Goal: Information Seeking & Learning: Learn about a topic

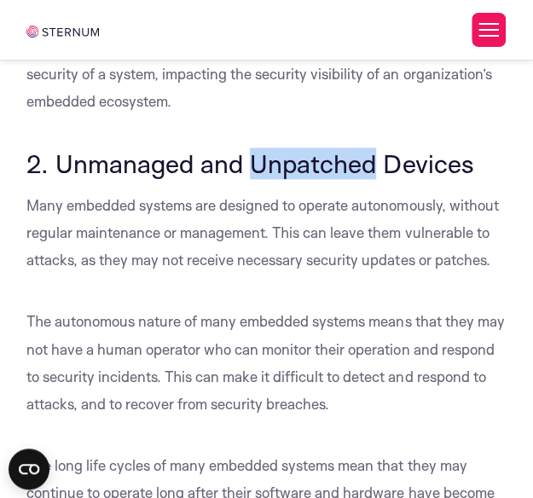
scroll to position [2144, 0]
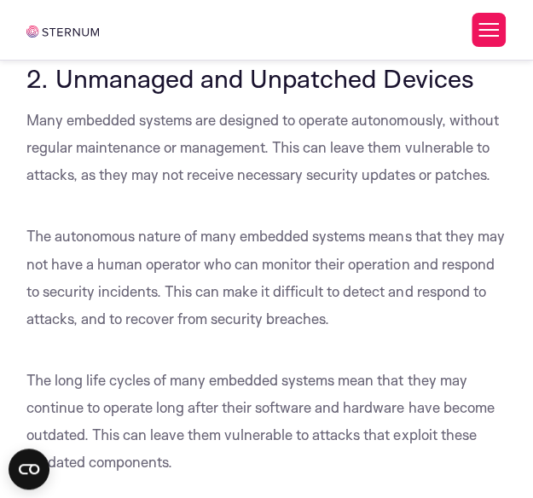
click at [346, 181] on span "Many embedded systems are designed to operate autonomously, without regular mai…" at bounding box center [261, 147] width 471 height 72
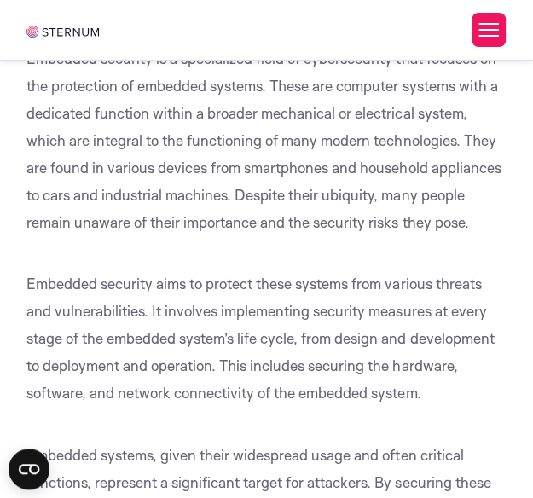
scroll to position [0, 0]
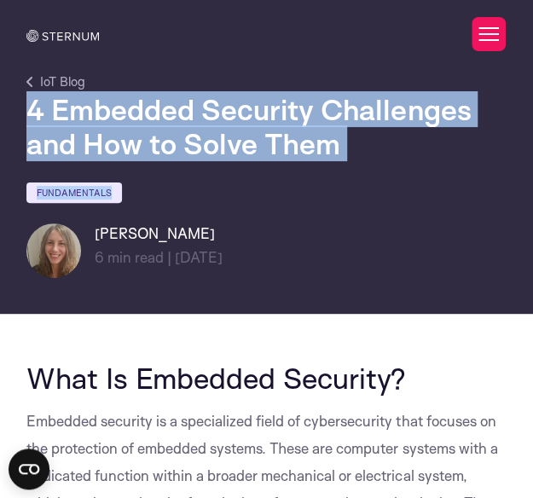
drag, startPoint x: 374, startPoint y: 162, endPoint x: 25, endPoint y: 119, distance: 352.3
click at [25, 119] on div "4 Embedded Security Challenges and How to Solve Them Fundamentals [PERSON_NAME]…" at bounding box center [267, 185] width 506 height 186
click at [238, 136] on h1 "4 Embedded Security Challenges and How to Solve Them" at bounding box center [266, 126] width 480 height 68
drag, startPoint x: 340, startPoint y: 142, endPoint x: 34, endPoint y: 115, distance: 307.3
click at [34, 115] on h1 "4 Embedded Security Challenges and How to Solve Them" at bounding box center [266, 126] width 480 height 68
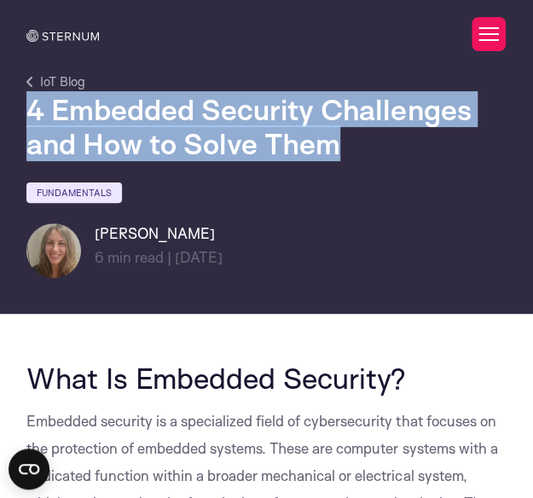
copy h1 "4 Embedded Security Challenges and How to Solve Them"
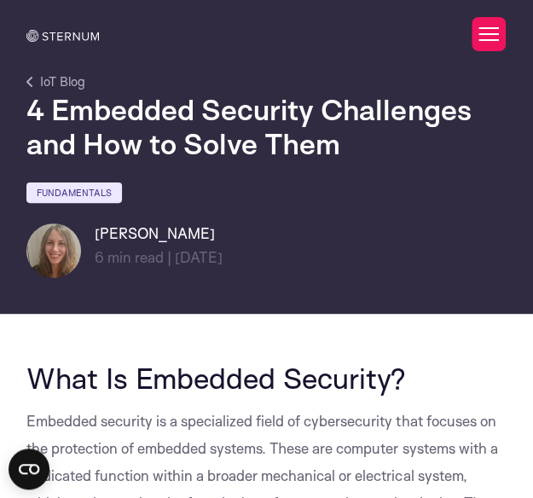
click at [316, 229] on div "[PERSON_NAME] 6 min read | min read | [DATE]" at bounding box center [266, 250] width 480 height 55
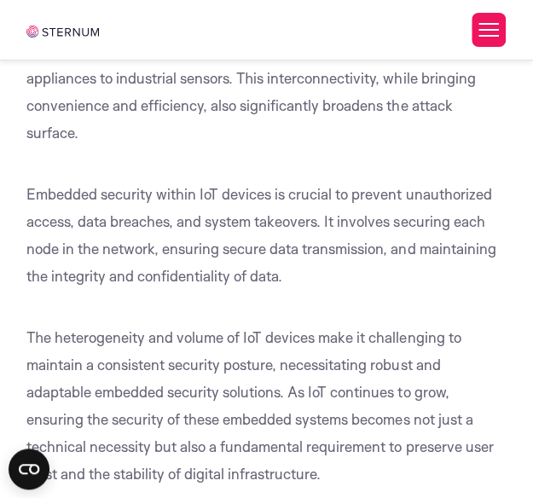
scroll to position [2043, 0]
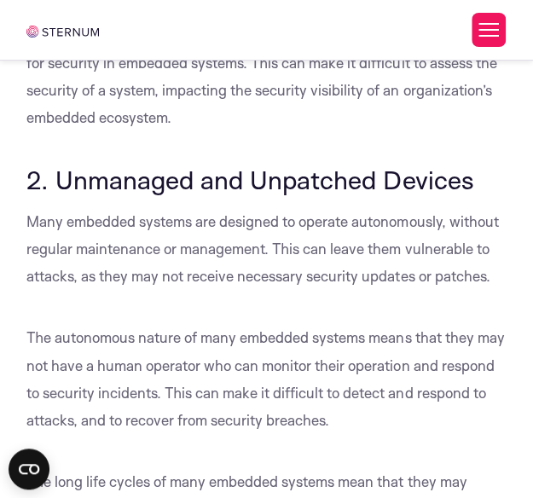
click at [279, 281] on span "Many embedded systems are designed to operate autonomously, without regular mai…" at bounding box center [261, 248] width 471 height 72
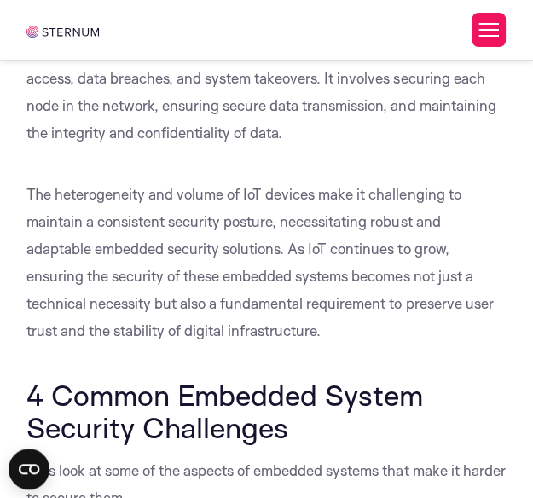
scroll to position [1163, 0]
